Goal: Transaction & Acquisition: Purchase product/service

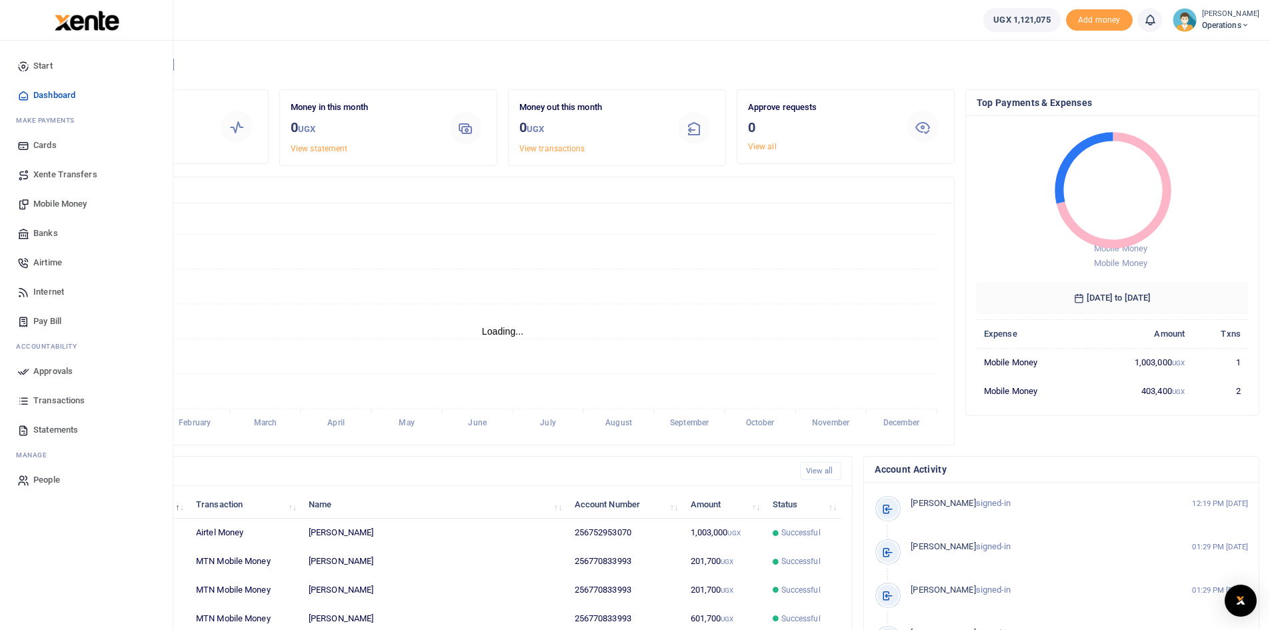
scroll to position [11, 11]
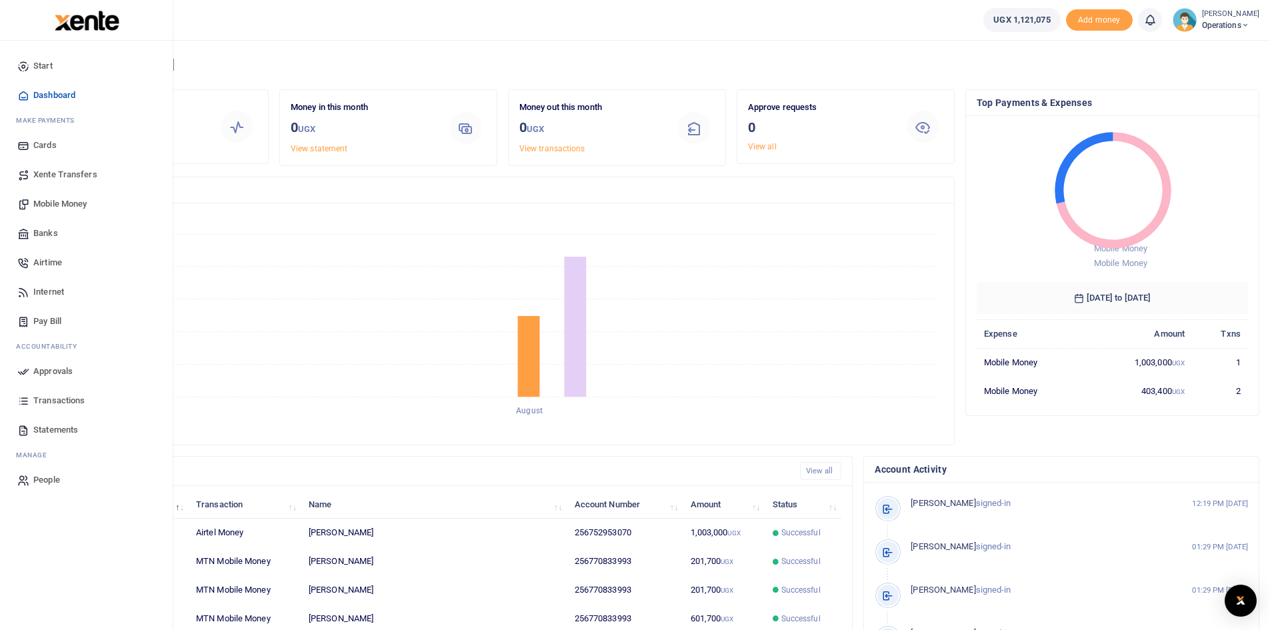
click at [61, 203] on span "Mobile Money" at bounding box center [59, 203] width 53 height 13
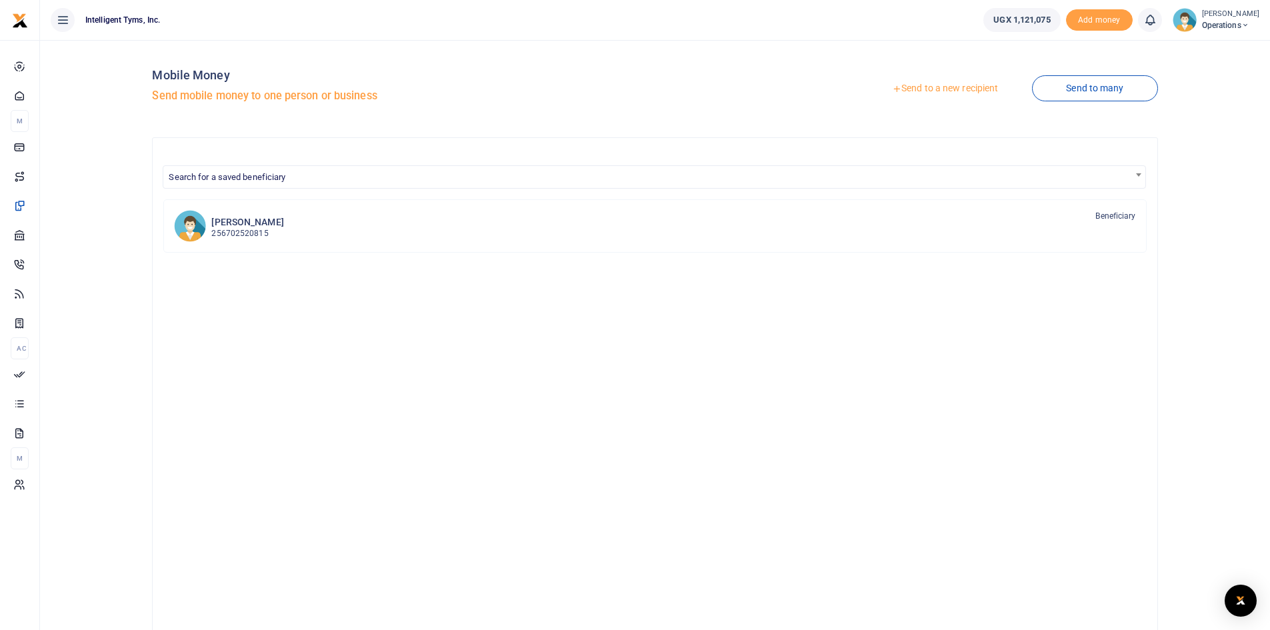
click at [996, 88] on link "Send to a new recipient" at bounding box center [945, 89] width 174 height 24
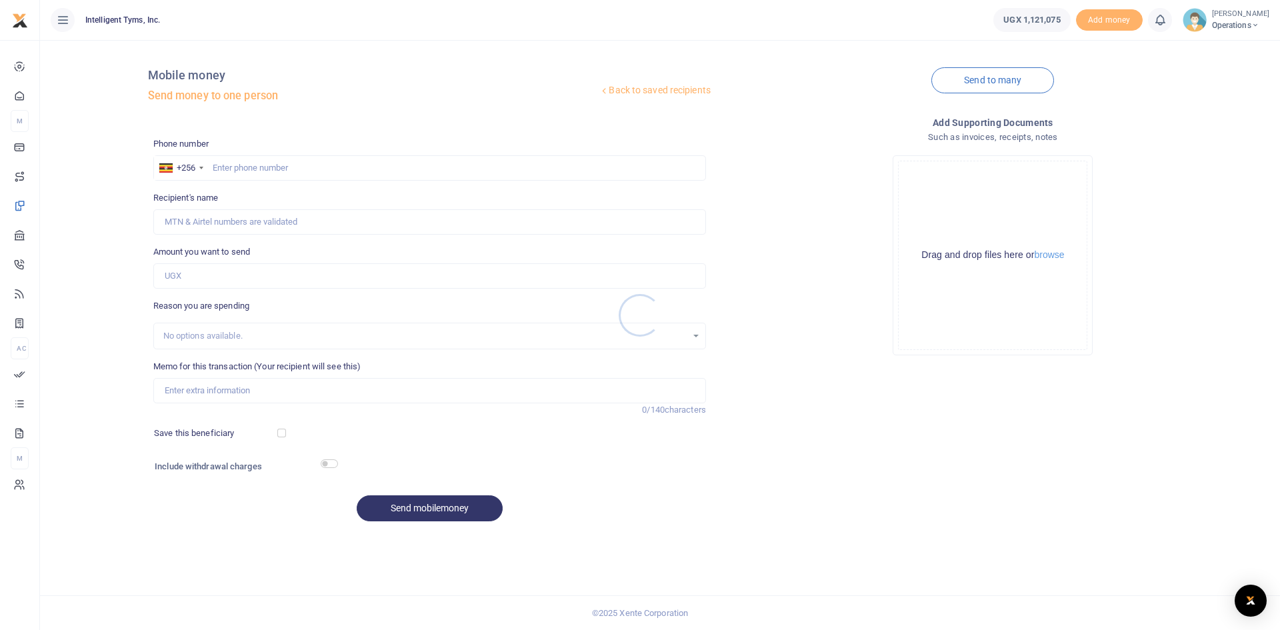
click at [269, 161] on div at bounding box center [640, 315] width 1280 height 630
click at [269, 163] on input "text" at bounding box center [429, 167] width 553 height 25
paste input "+256 772 432476"
click at [235, 165] on input "+256 772 432476" at bounding box center [429, 167] width 553 height 25
click at [215, 164] on input "0772 432476" at bounding box center [429, 167] width 553 height 25
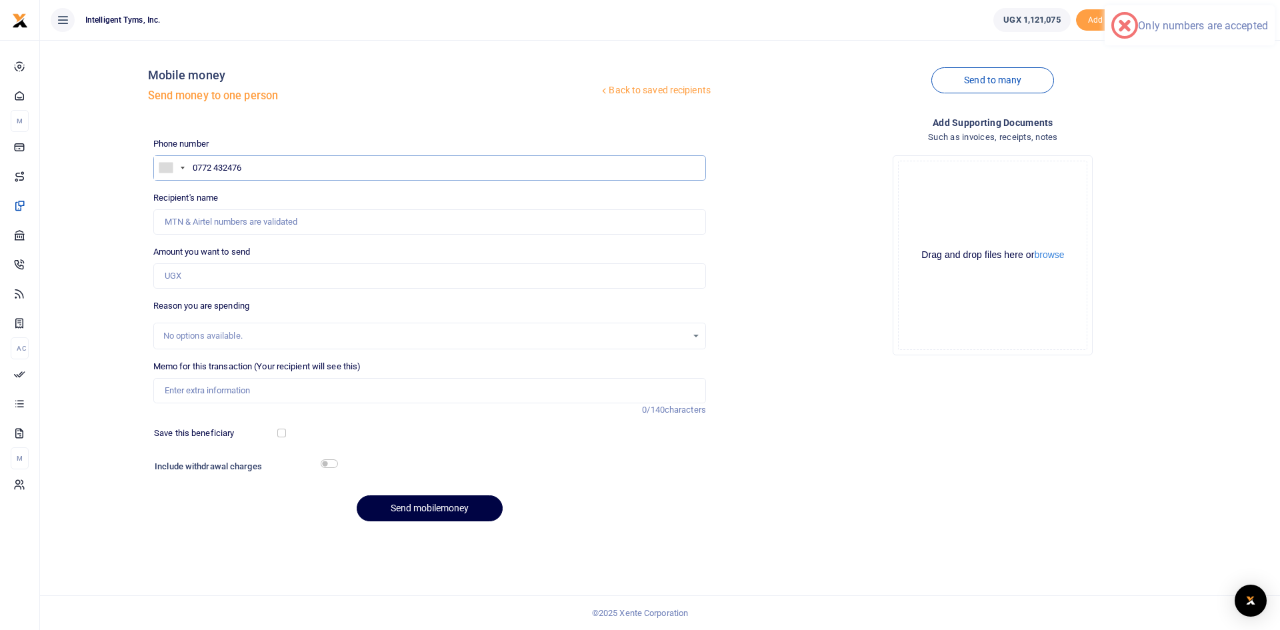
type input "0772432476"
type input "Edwin Moses Byaruhanga"
type input "0772432476"
click at [233, 279] on input "Amount you want to send" at bounding box center [429, 275] width 553 height 25
type input "500,000"
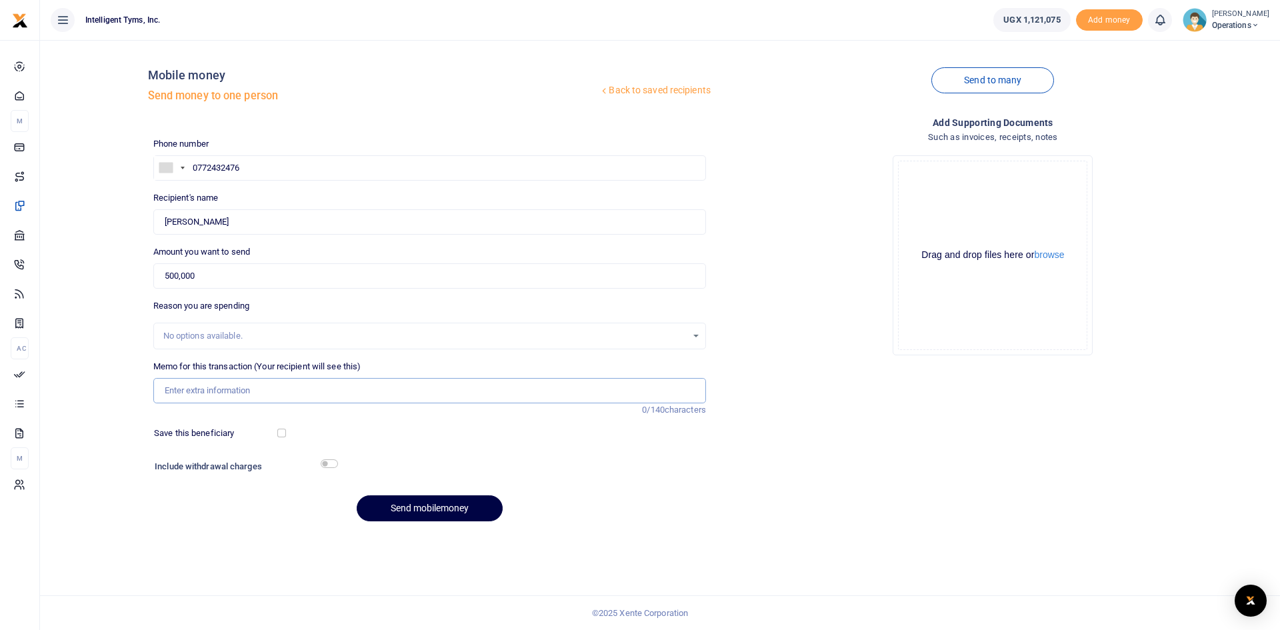
click at [207, 381] on input "Memo for this transaction (Your recipient will see this)" at bounding box center [429, 390] width 553 height 25
type input "DFA Digital Coffeee"
click at [432, 507] on button "Send mobilemoney" at bounding box center [430, 508] width 146 height 26
click at [1156, 27] on icon at bounding box center [1160, 20] width 13 height 15
click at [449, 63] on div "Back to saved recipients Mobile money Send money to one person" at bounding box center [429, 89] width 563 height 76
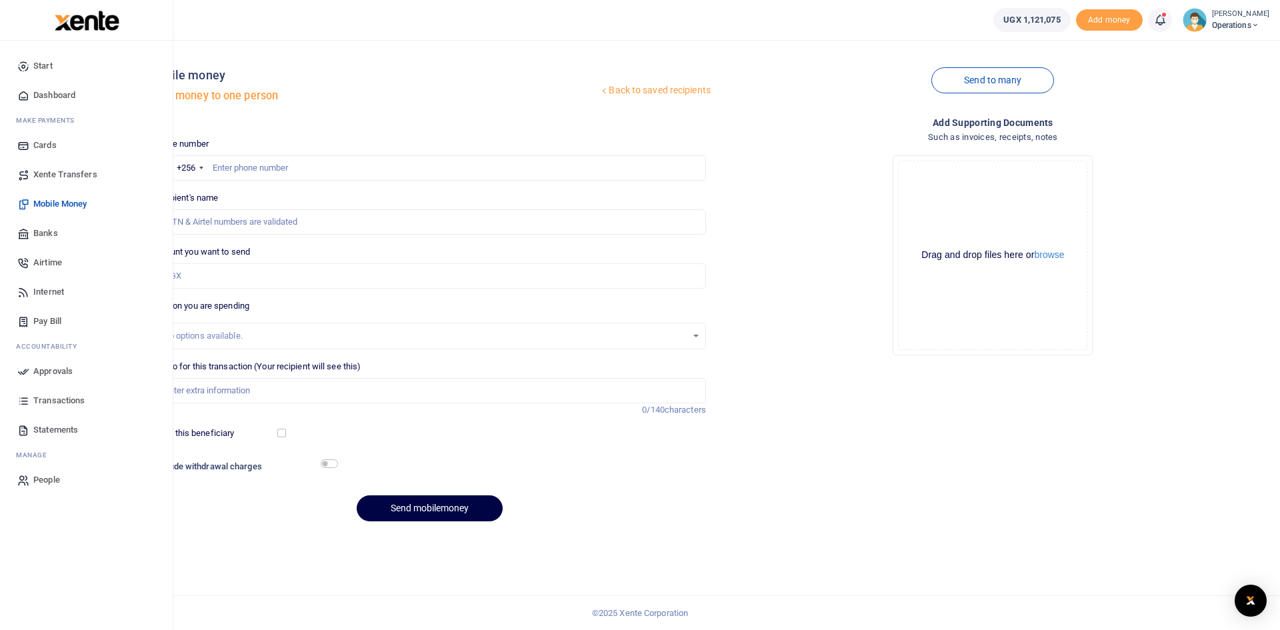
click at [59, 371] on span "Approvals" at bounding box center [52, 371] width 39 height 13
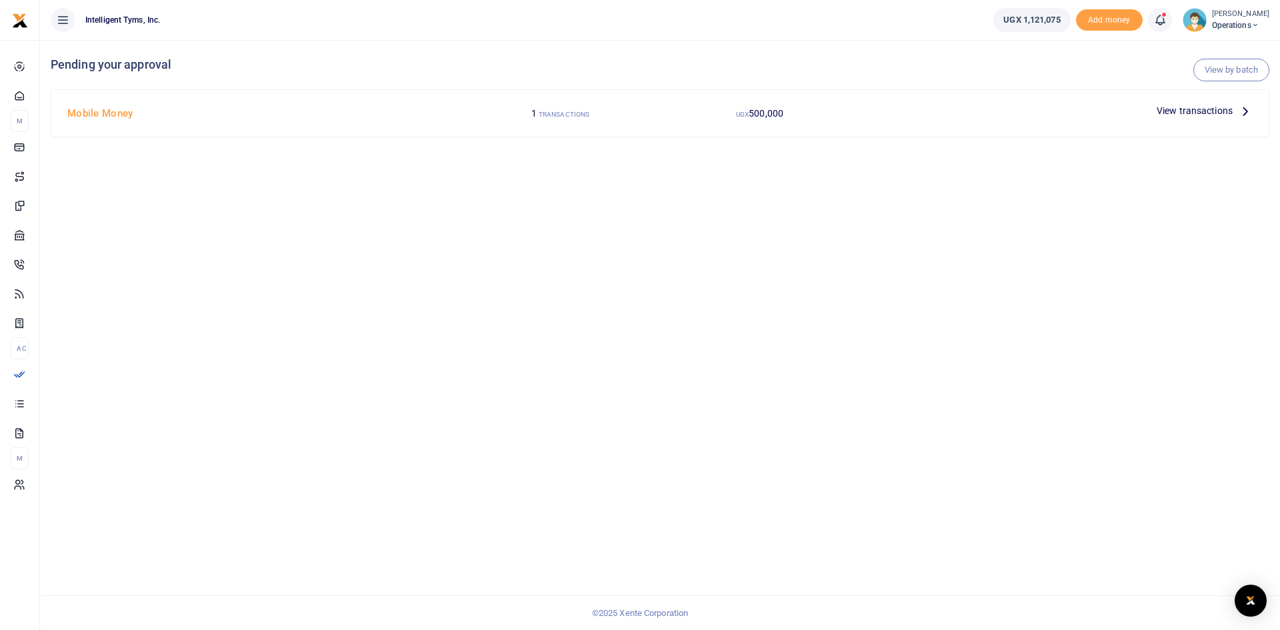
click at [1231, 112] on span "View transactions" at bounding box center [1195, 110] width 76 height 15
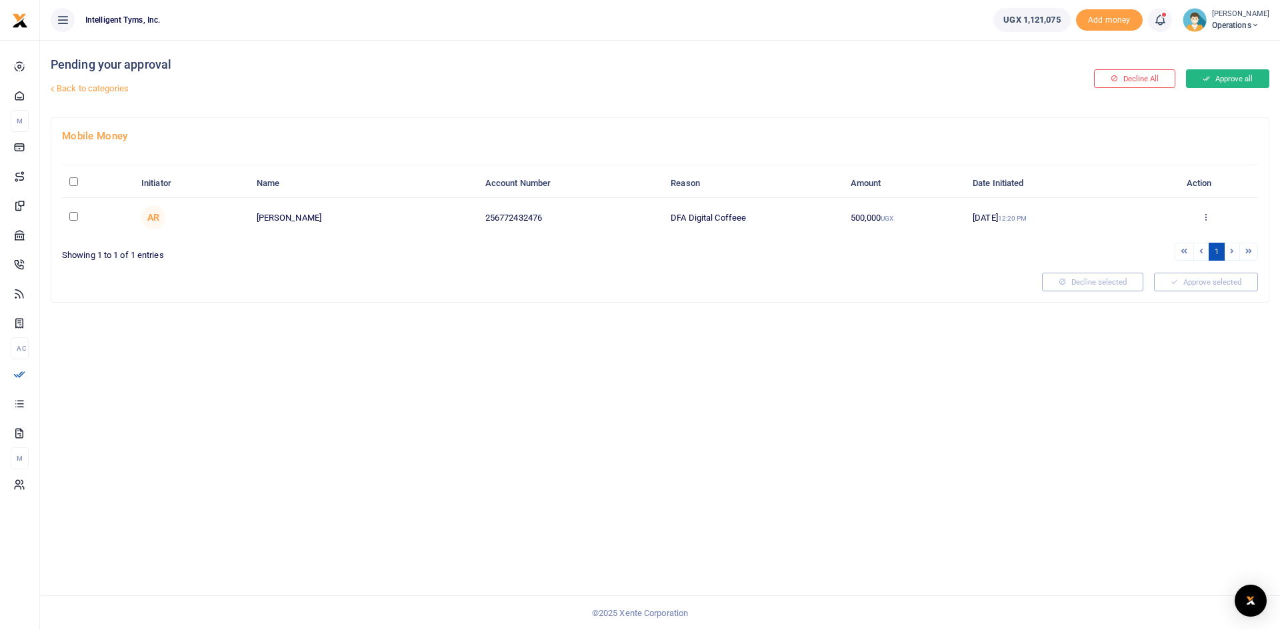
click at [1238, 71] on button "Approve all" at bounding box center [1227, 78] width 83 height 19
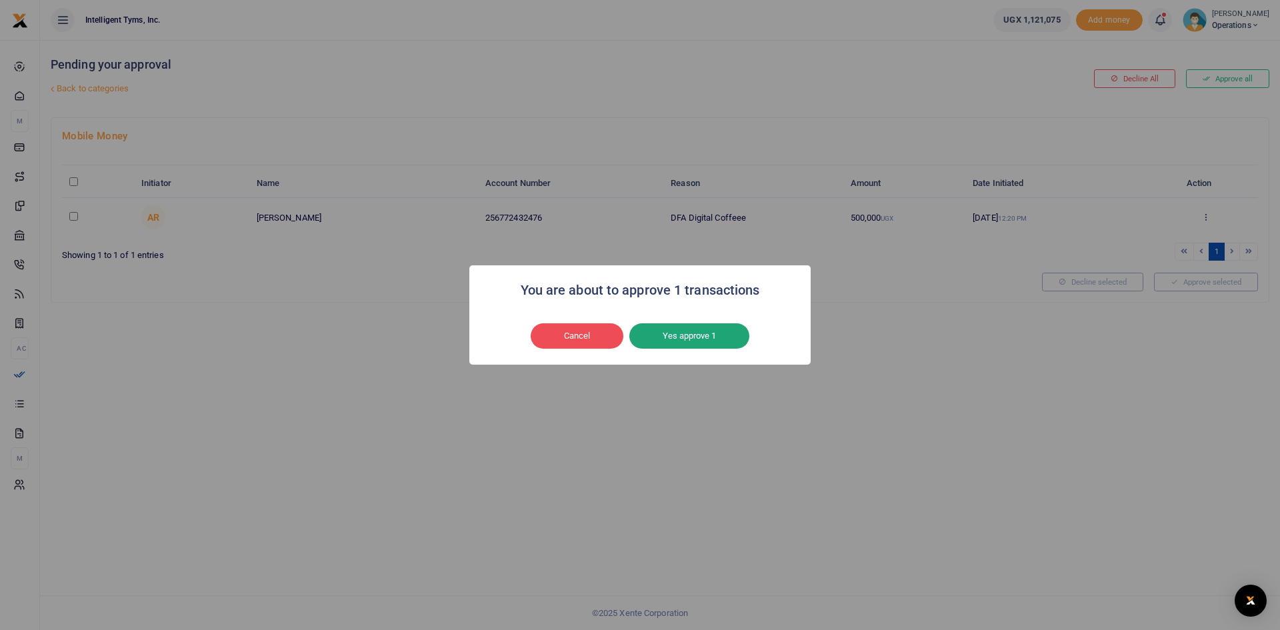
click at [742, 334] on button "Yes approve 1" at bounding box center [689, 335] width 120 height 25
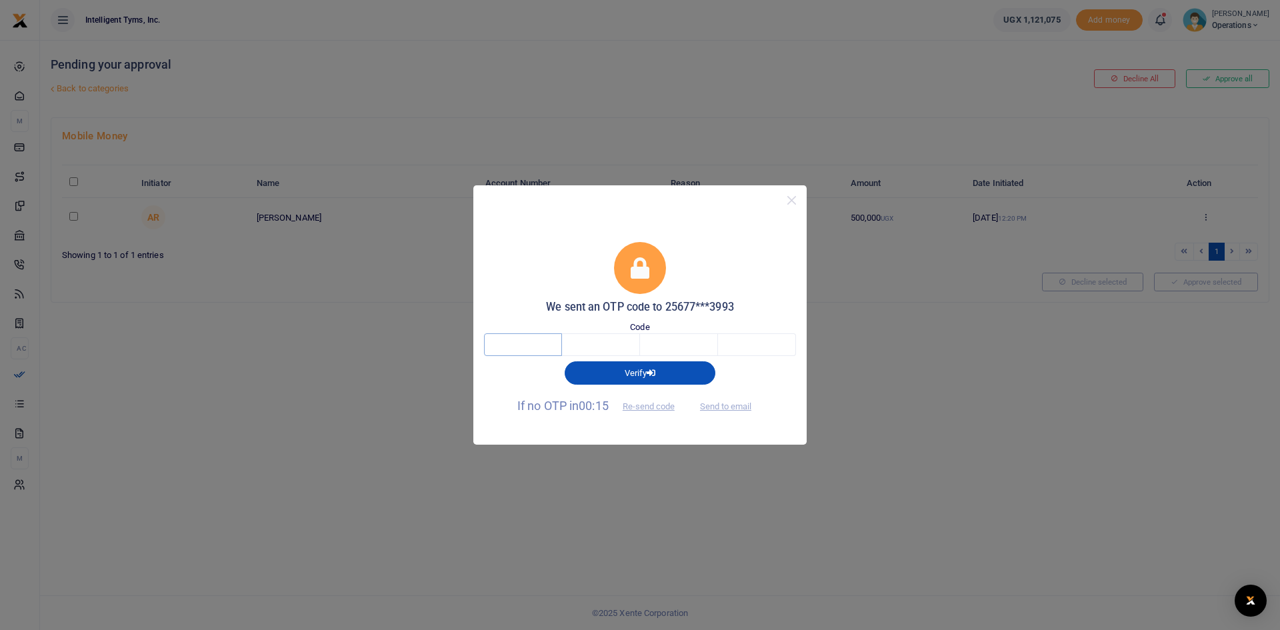
click at [540, 341] on input "text" at bounding box center [523, 344] width 78 height 23
type input "3"
type input "1"
type input "2"
type input "1"
